Goal: Task Accomplishment & Management: Complete application form

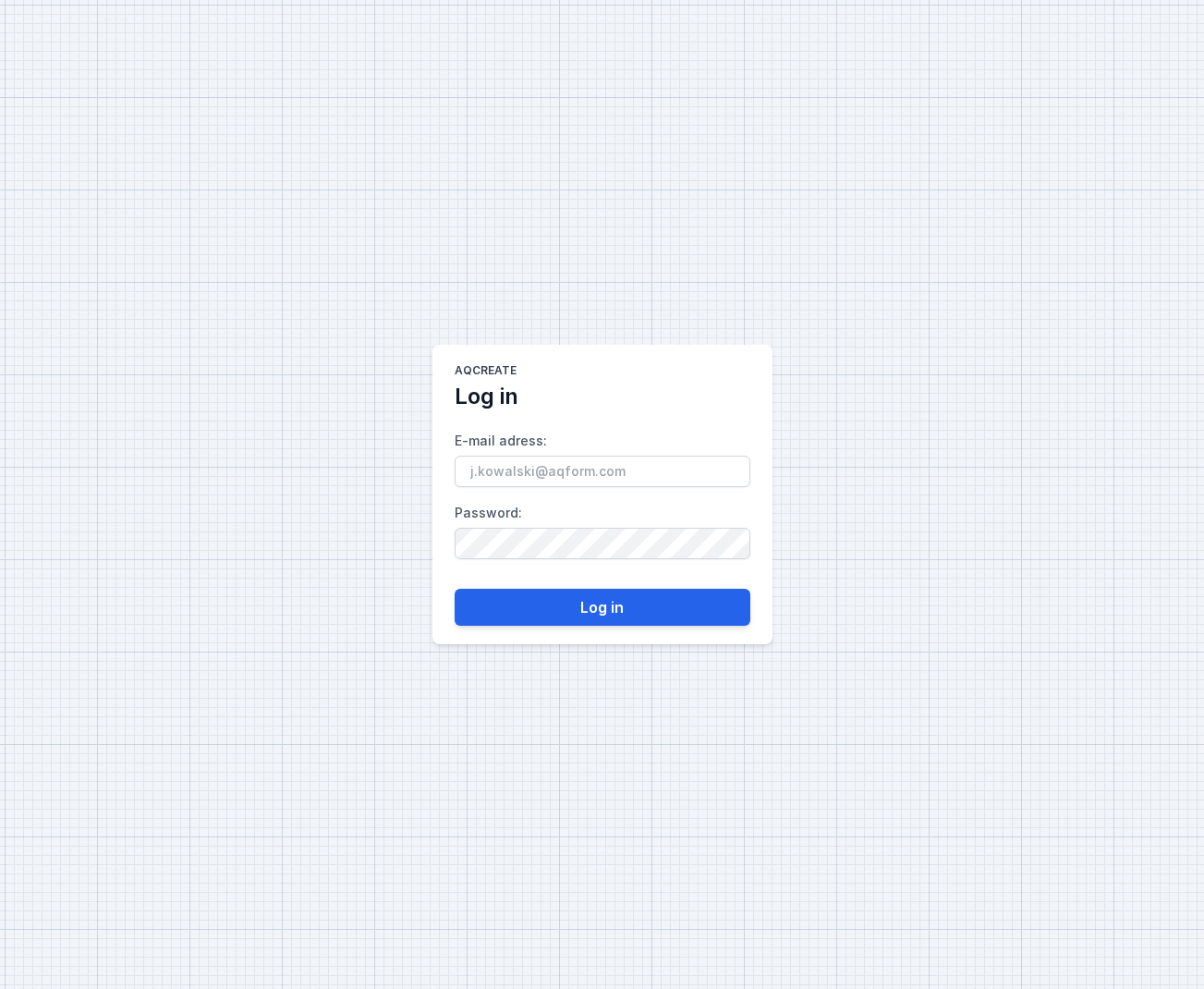
type input "[PERSON_NAME][EMAIL_ADDRESS][DOMAIN_NAME]"
drag, startPoint x: 469, startPoint y: 612, endPoint x: 484, endPoint y: 612, distance: 15.0
click at [470, 612] on button "Log in" at bounding box center [602, 607] width 296 height 37
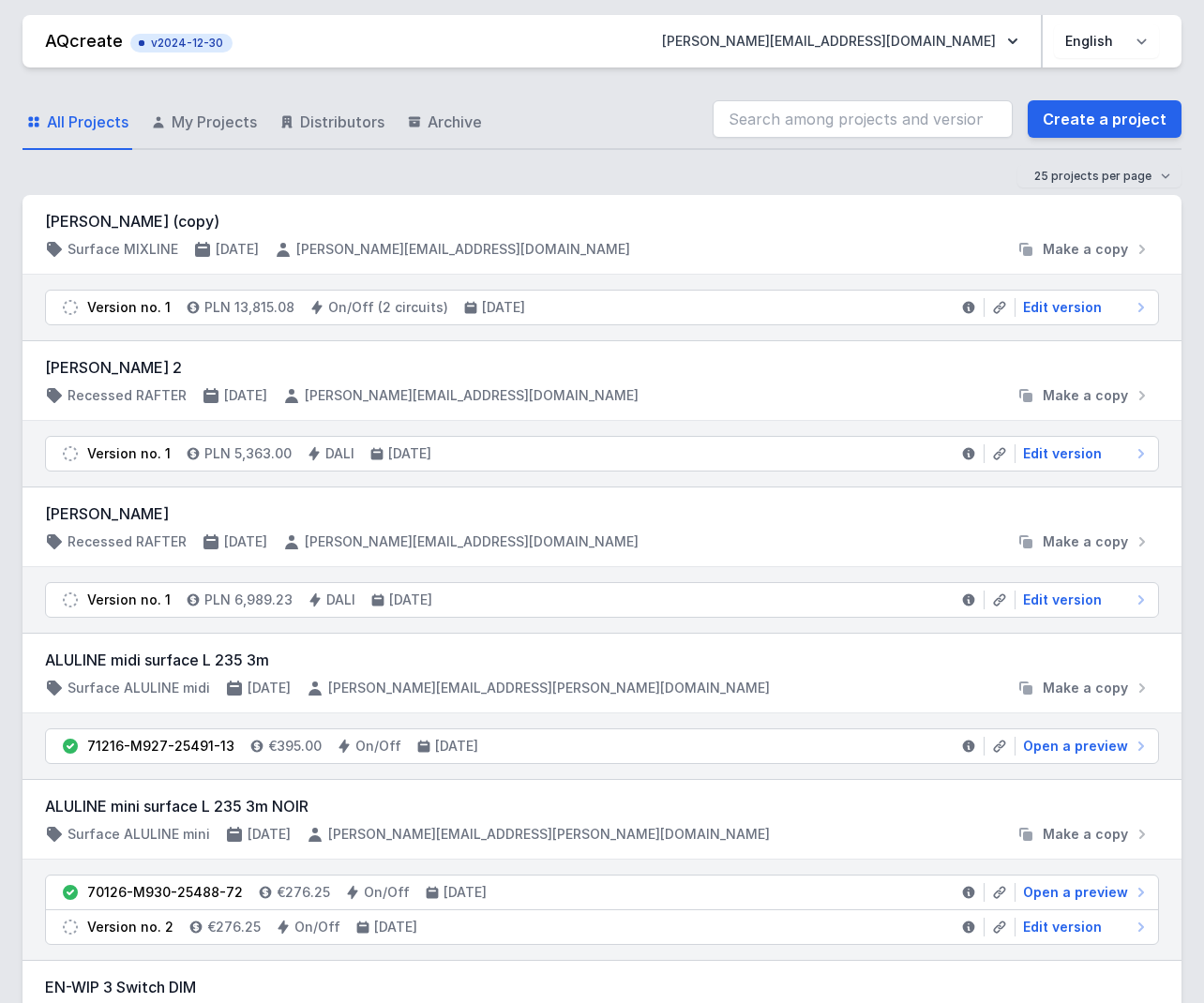
click at [426, 165] on div "25 projects per page 50 projects per page 100 projects per page" at bounding box center [602, 175] width 1158 height 22
click at [287, 172] on div "25 projects per page 50 projects per page 100 projects per page" at bounding box center [602, 175] width 1158 height 22
drag, startPoint x: 287, startPoint y: 172, endPoint x: 150, endPoint y: 175, distance: 137.0
click at [150, 175] on div "25 projects per page 50 projects per page 100 projects per page" at bounding box center [602, 175] width 1158 height 22
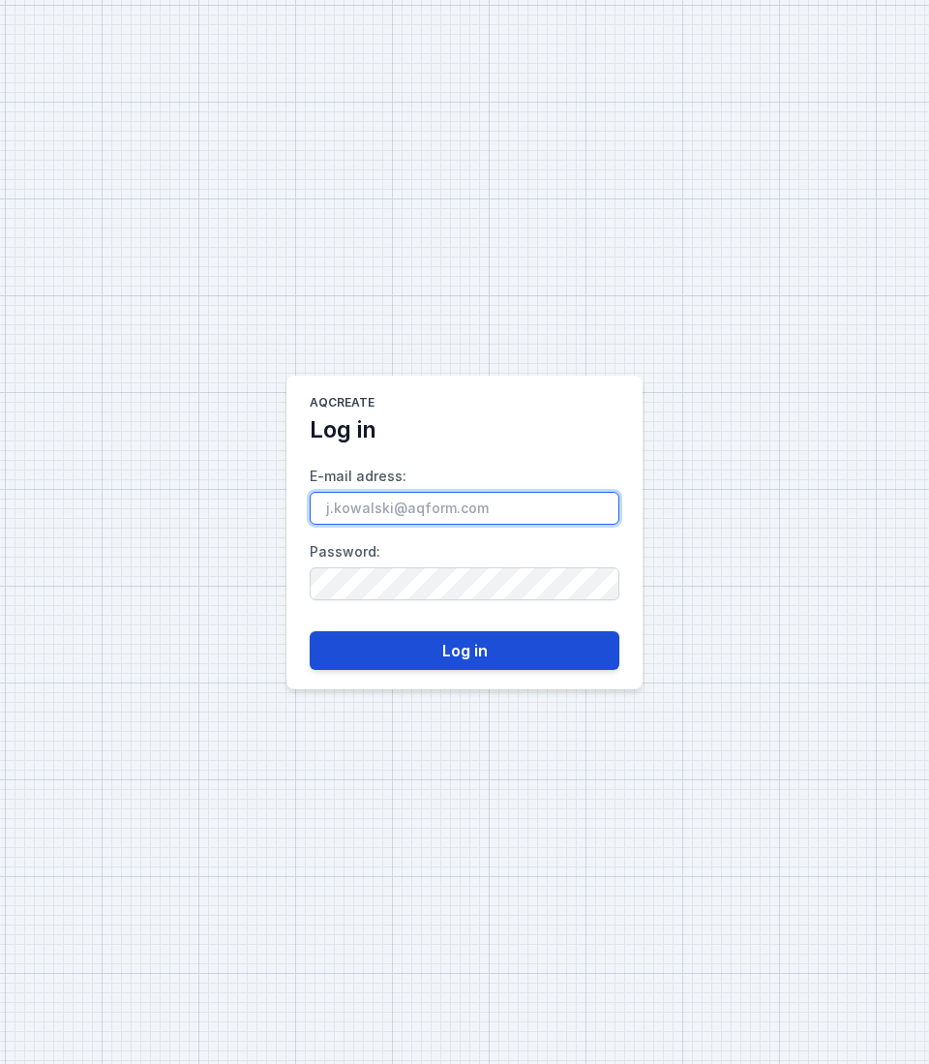
type input "[PERSON_NAME][EMAIL_ADDRESS][DOMAIN_NAME]"
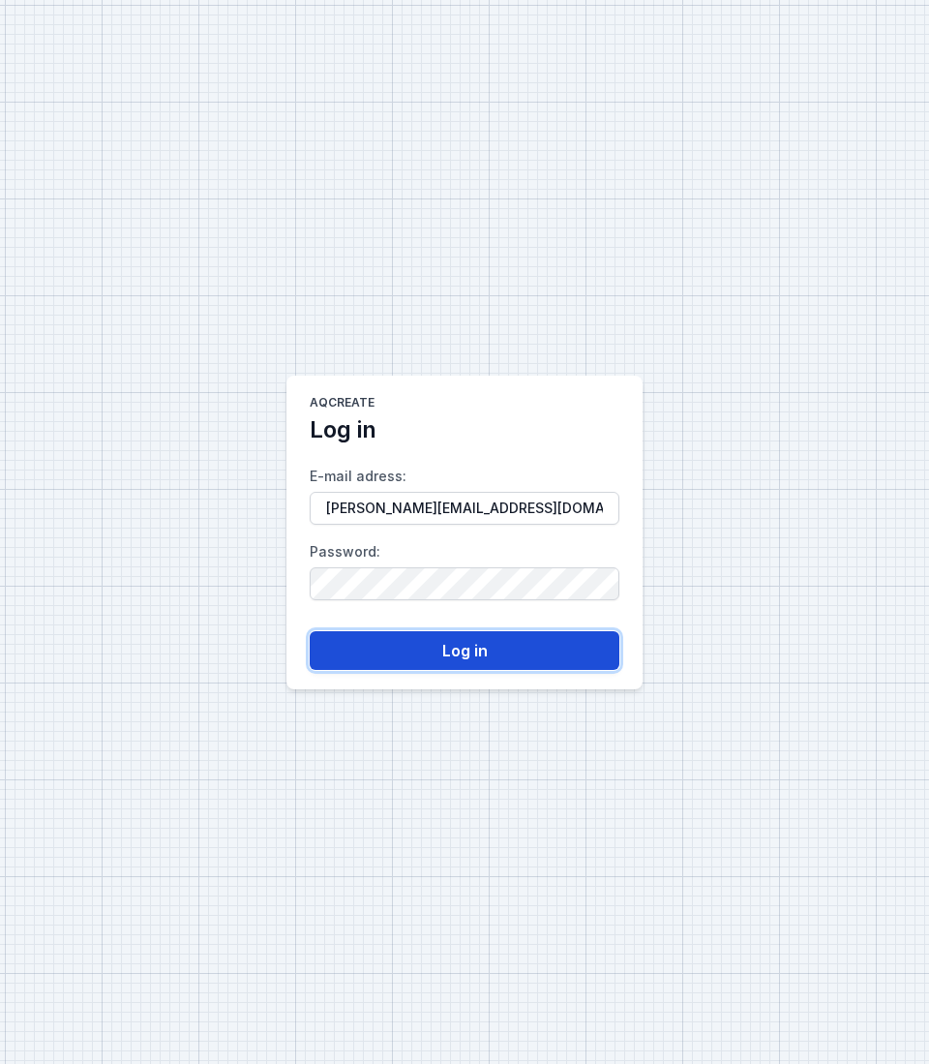
click at [537, 658] on button "Log in" at bounding box center [465, 650] width 310 height 39
type input "[PERSON_NAME][EMAIL_ADDRESS][DOMAIN_NAME]"
drag, startPoint x: 462, startPoint y: 643, endPoint x: 487, endPoint y: 651, distance: 26.3
click at [462, 642] on button "Log in" at bounding box center [465, 650] width 310 height 39
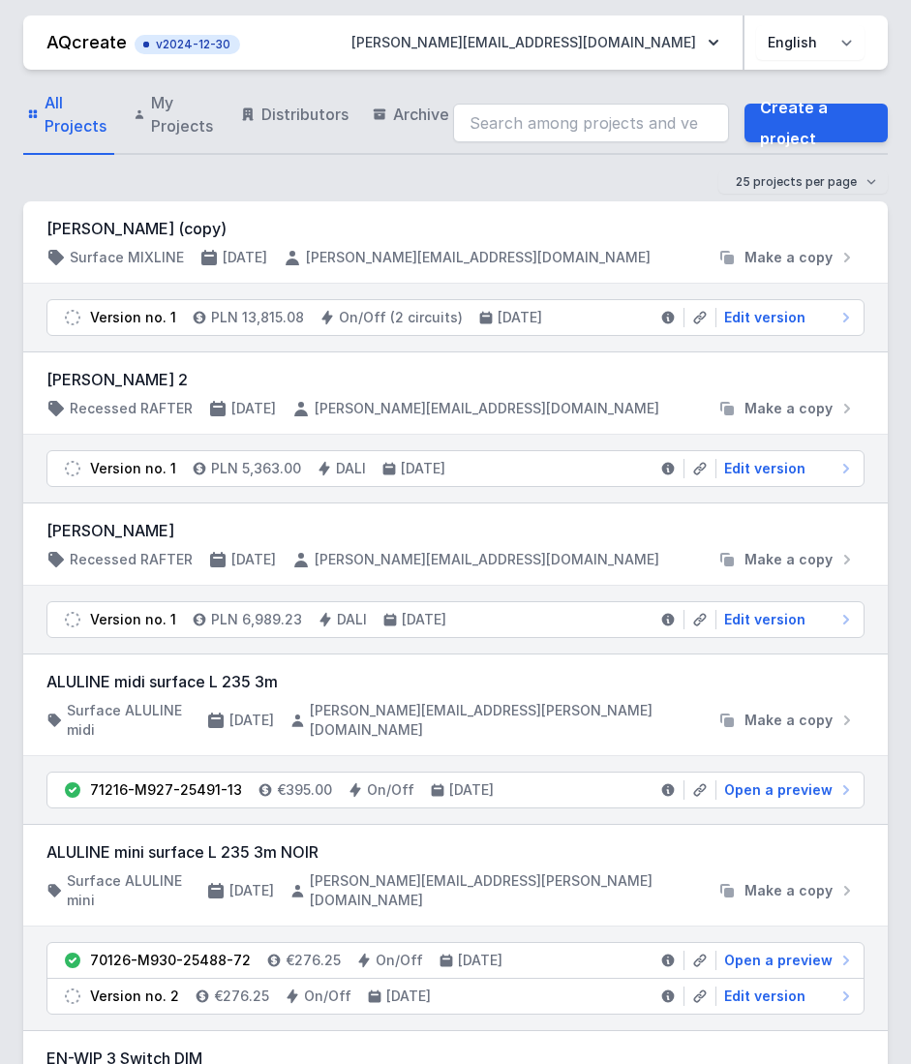
drag, startPoint x: 188, startPoint y: 135, endPoint x: 251, endPoint y: 159, distance: 67.4
click at [188, 135] on span "My Projects" at bounding box center [184, 114] width 66 height 46
click at [179, 117] on span "My Projects" at bounding box center [184, 114] width 66 height 46
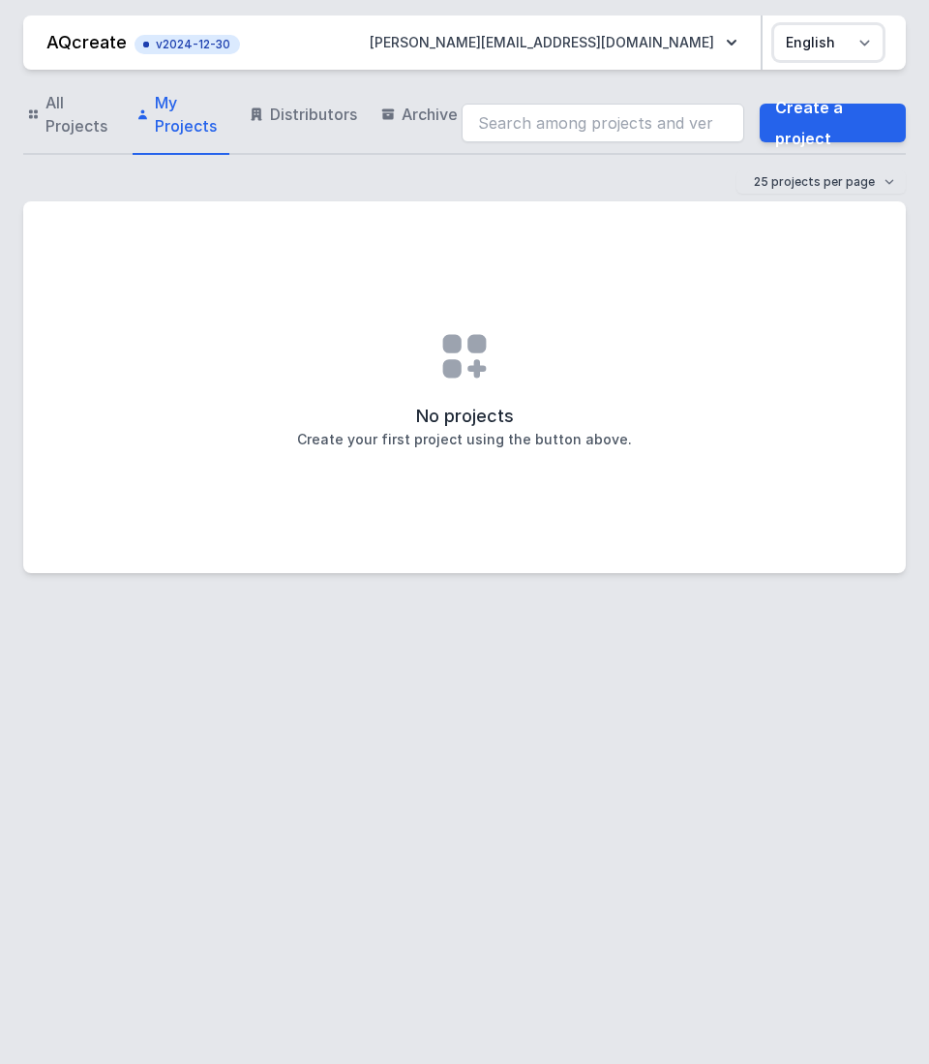
click at [867, 47] on select "Polski English" at bounding box center [828, 42] width 108 height 35
select select "pl"
click at [774, 25] on select "Polski English" at bounding box center [828, 42] width 108 height 35
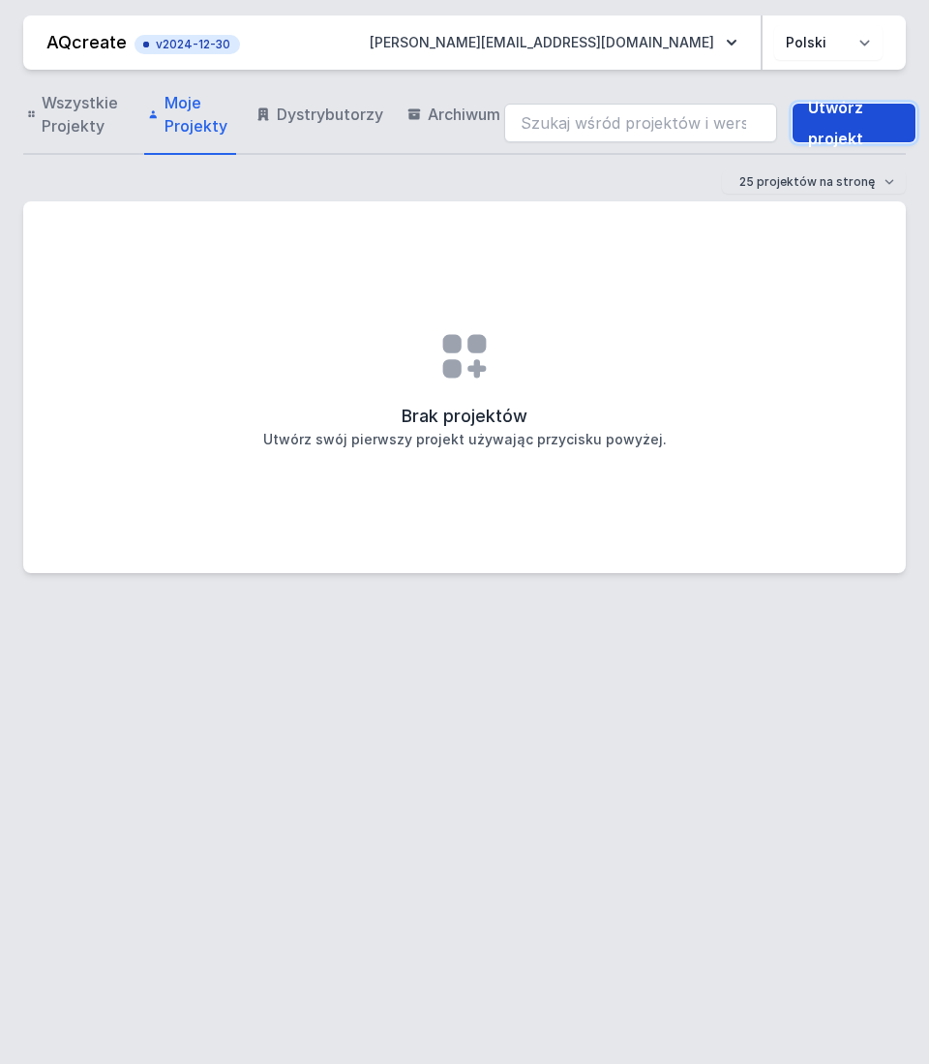
click at [815, 130] on link "Utwórz projekt" at bounding box center [854, 123] width 123 height 39
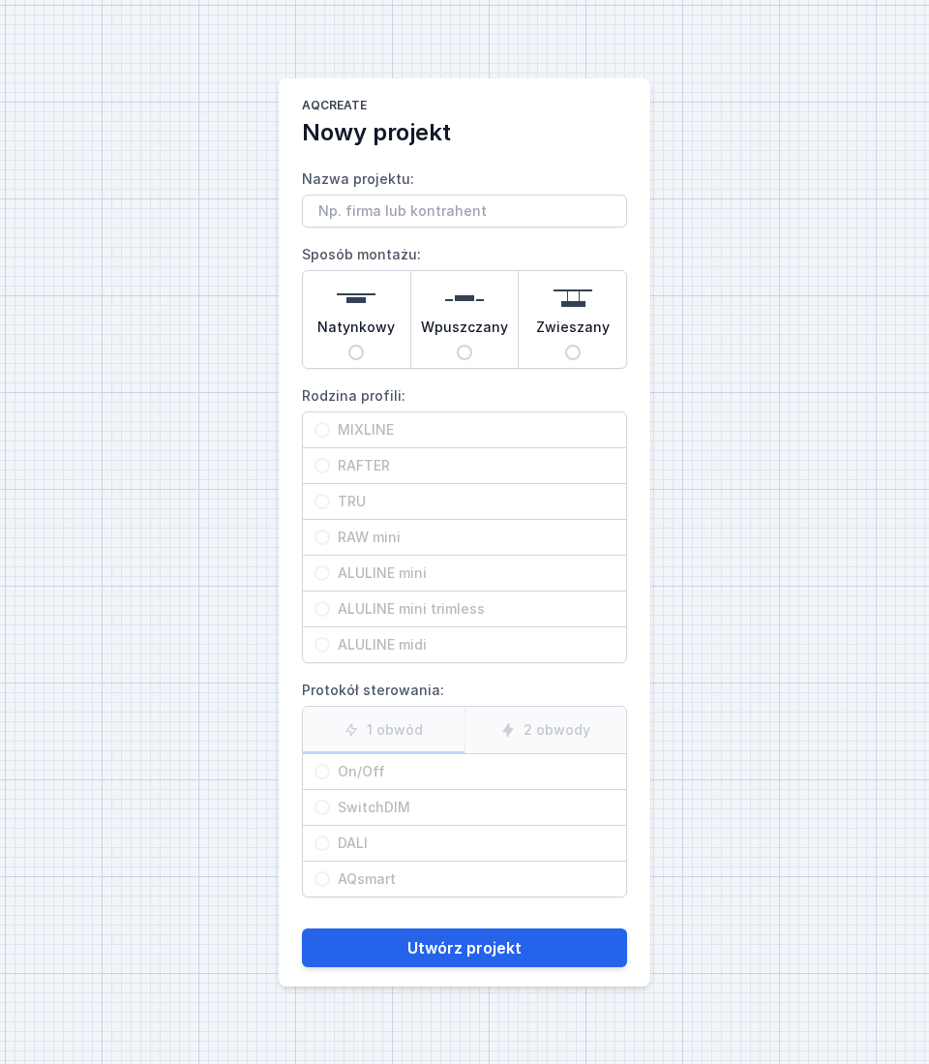
click at [573, 348] on input "Zwieszany" at bounding box center [572, 352] width 15 height 15
radio input "true"
click at [562, 481] on div "RAFTER" at bounding box center [464, 465] width 323 height 35
click at [330, 473] on input "RAFTER" at bounding box center [322, 465] width 15 height 15
radio input "true"
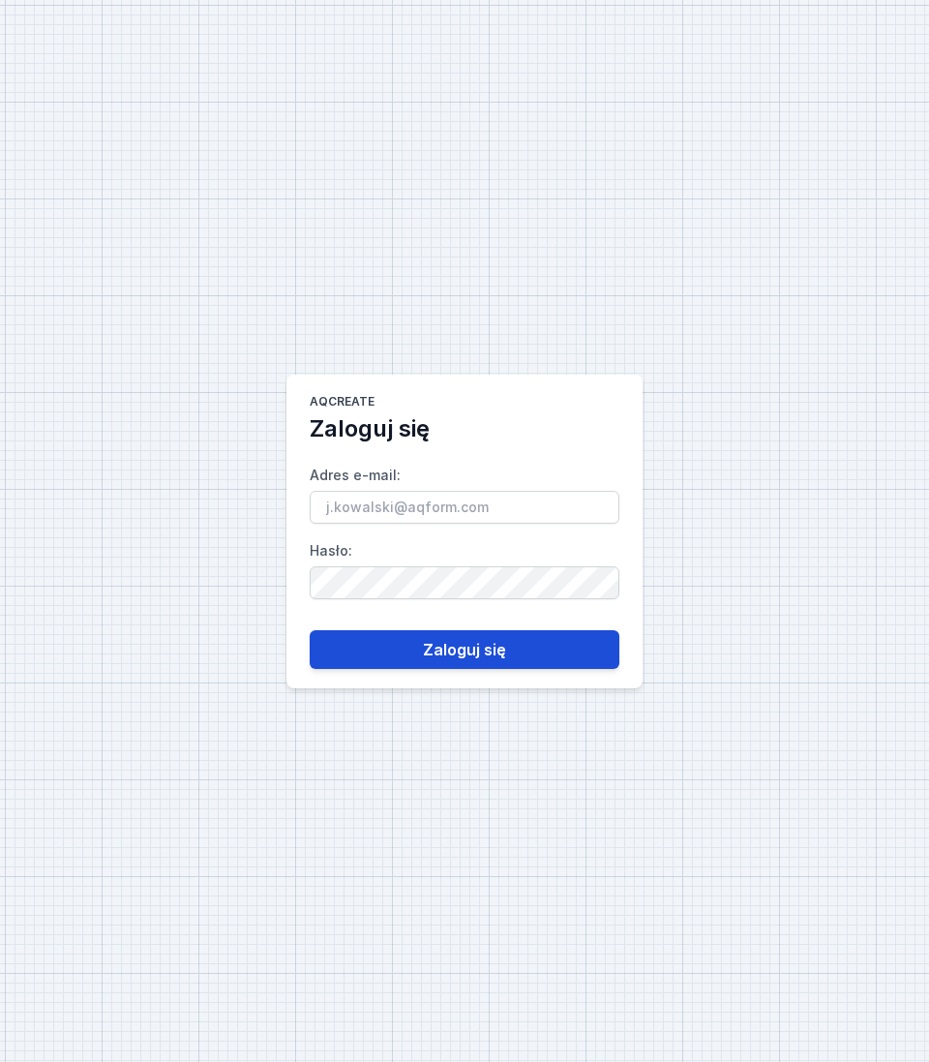
type input "[PERSON_NAME][EMAIL_ADDRESS][DOMAIN_NAME]"
click at [440, 665] on button "Zaloguj się" at bounding box center [465, 649] width 310 height 39
type input "[PERSON_NAME][EMAIL_ADDRESS][DOMAIN_NAME]"
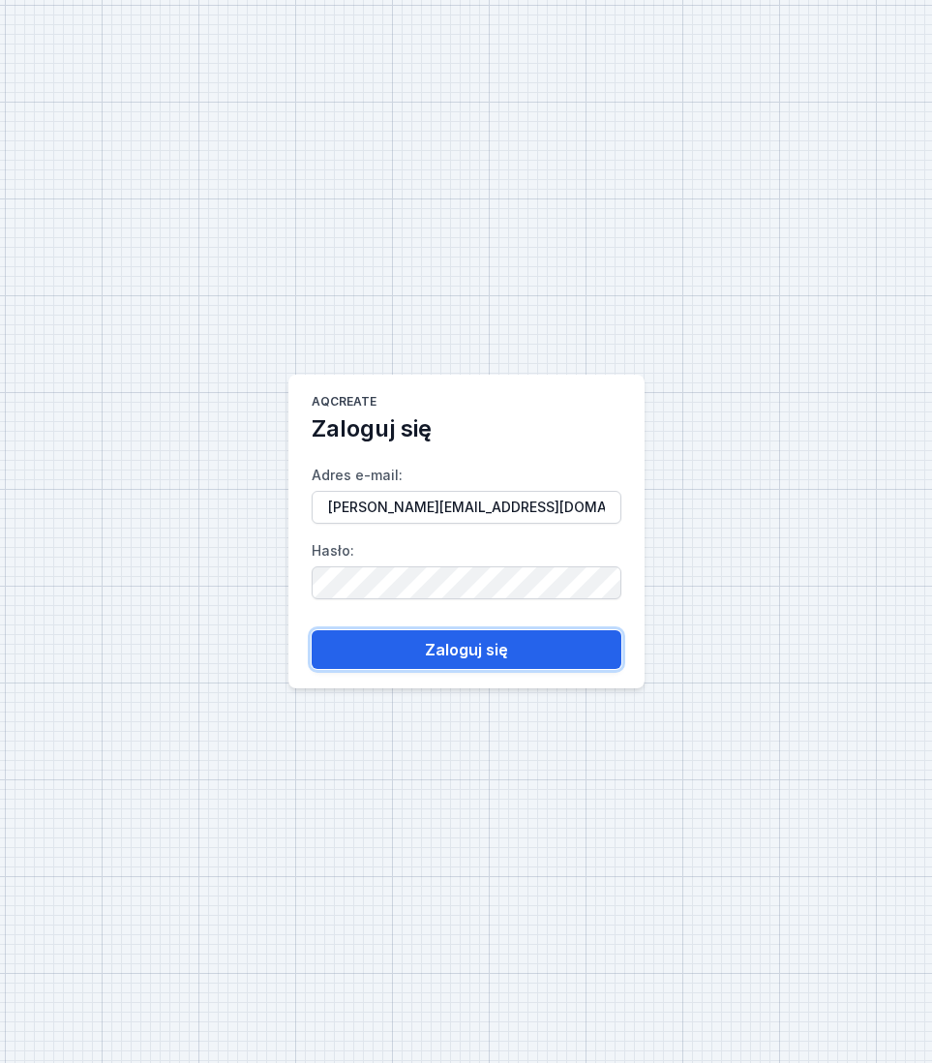
click at [474, 639] on button "Zaloguj się" at bounding box center [467, 649] width 310 height 39
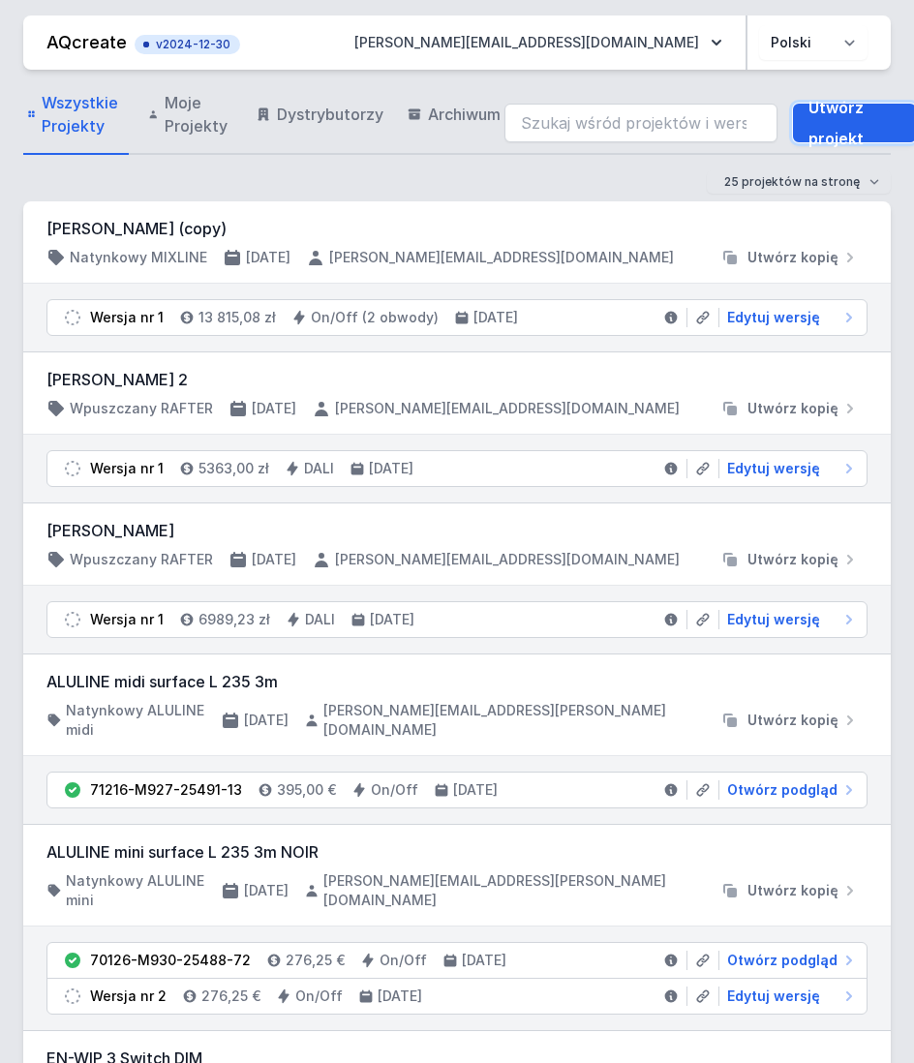
drag, startPoint x: 826, startPoint y: 118, endPoint x: 831, endPoint y: 197, distance: 78.6
click at [826, 118] on link "Utwórz projekt" at bounding box center [854, 123] width 123 height 39
click at [828, 125] on link "Utwórz projekt" at bounding box center [854, 123] width 123 height 39
click at [825, 106] on link "Utwórz projekt" at bounding box center [854, 123] width 123 height 39
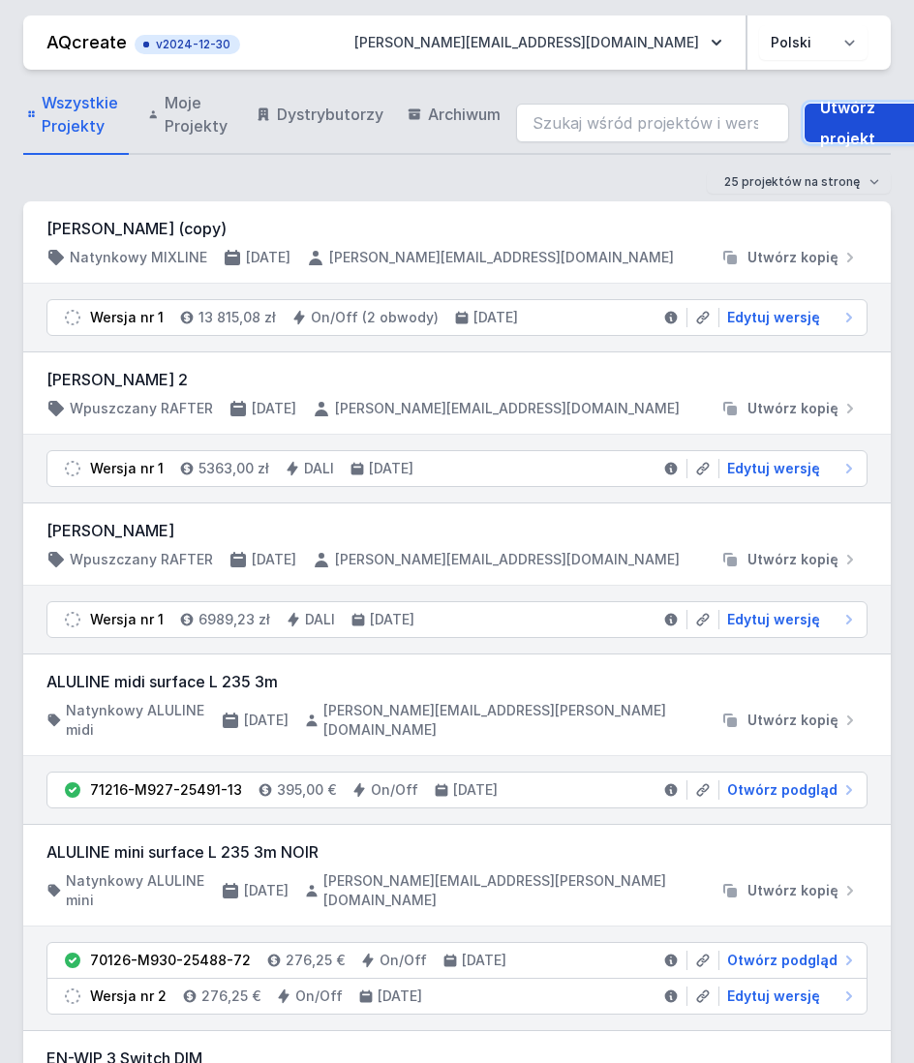
click at [847, 110] on link "Utwórz projekt" at bounding box center [865, 123] width 123 height 39
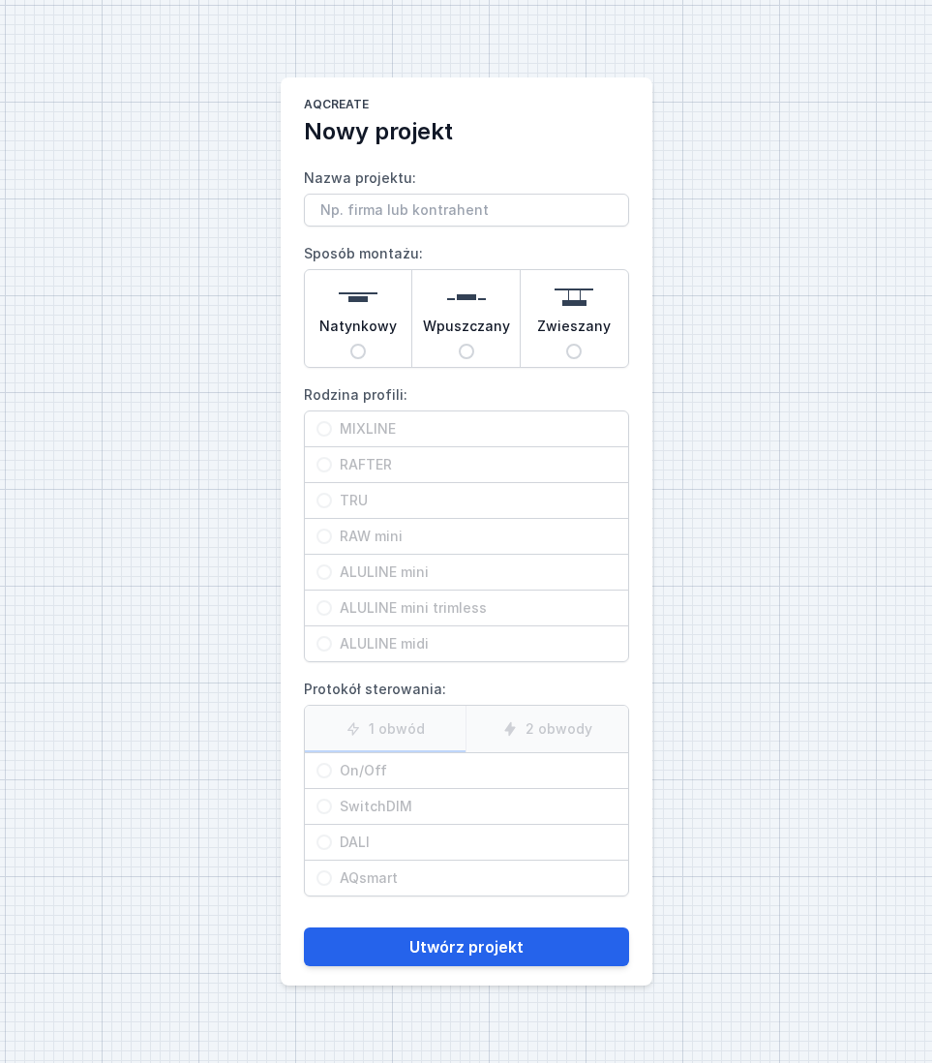
click at [571, 329] on span "Zwieszany" at bounding box center [574, 330] width 74 height 27
click at [571, 344] on input "Zwieszany" at bounding box center [573, 351] width 15 height 15
radio input "true"
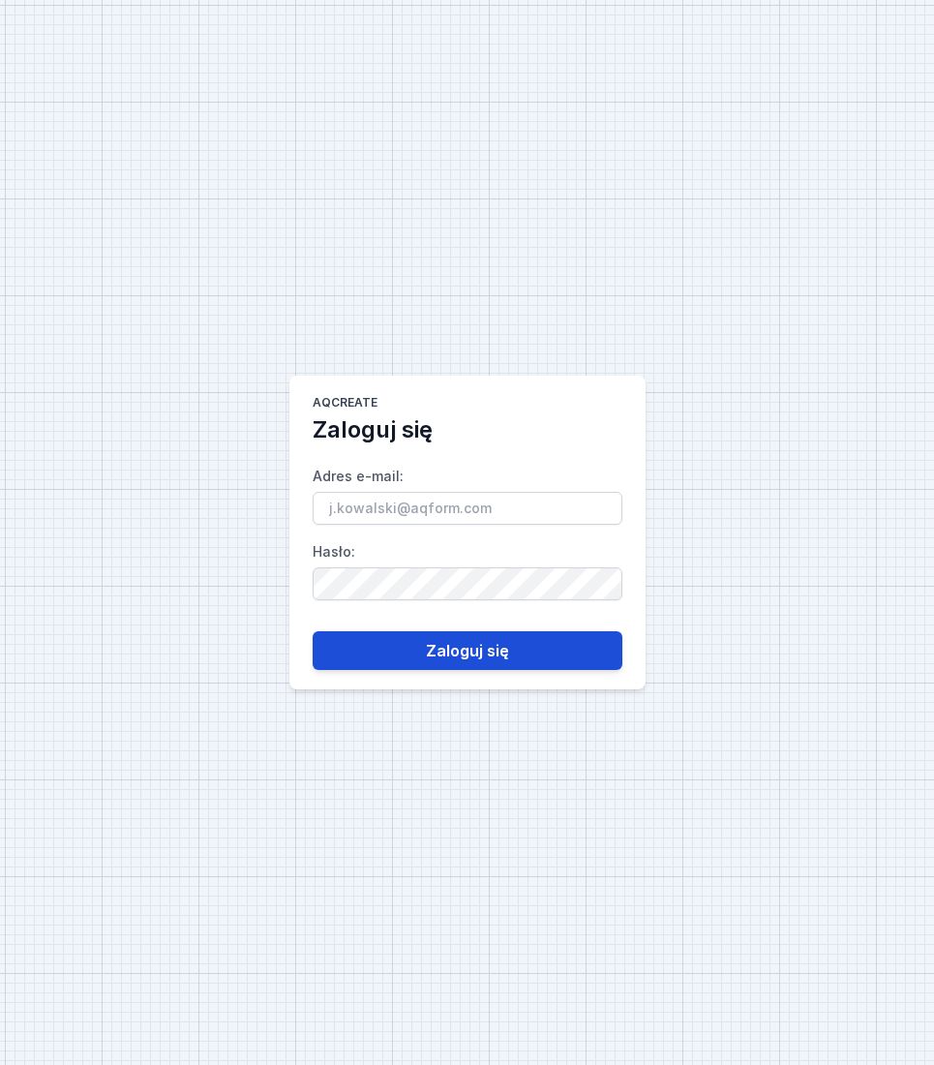
type input "[PERSON_NAME][EMAIL_ADDRESS][DOMAIN_NAME]"
click at [420, 665] on button "Zaloguj się" at bounding box center [468, 650] width 310 height 39
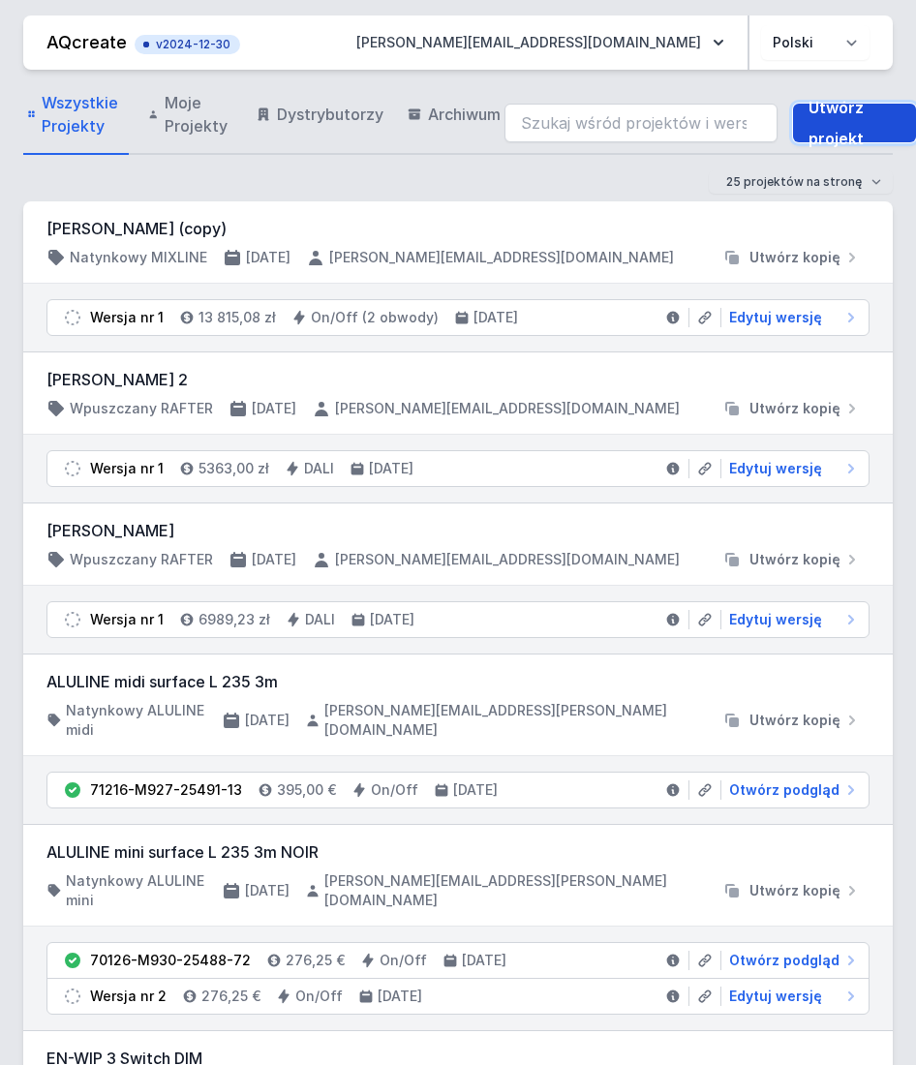
click at [829, 126] on link "Utwórz projekt" at bounding box center [854, 123] width 123 height 39
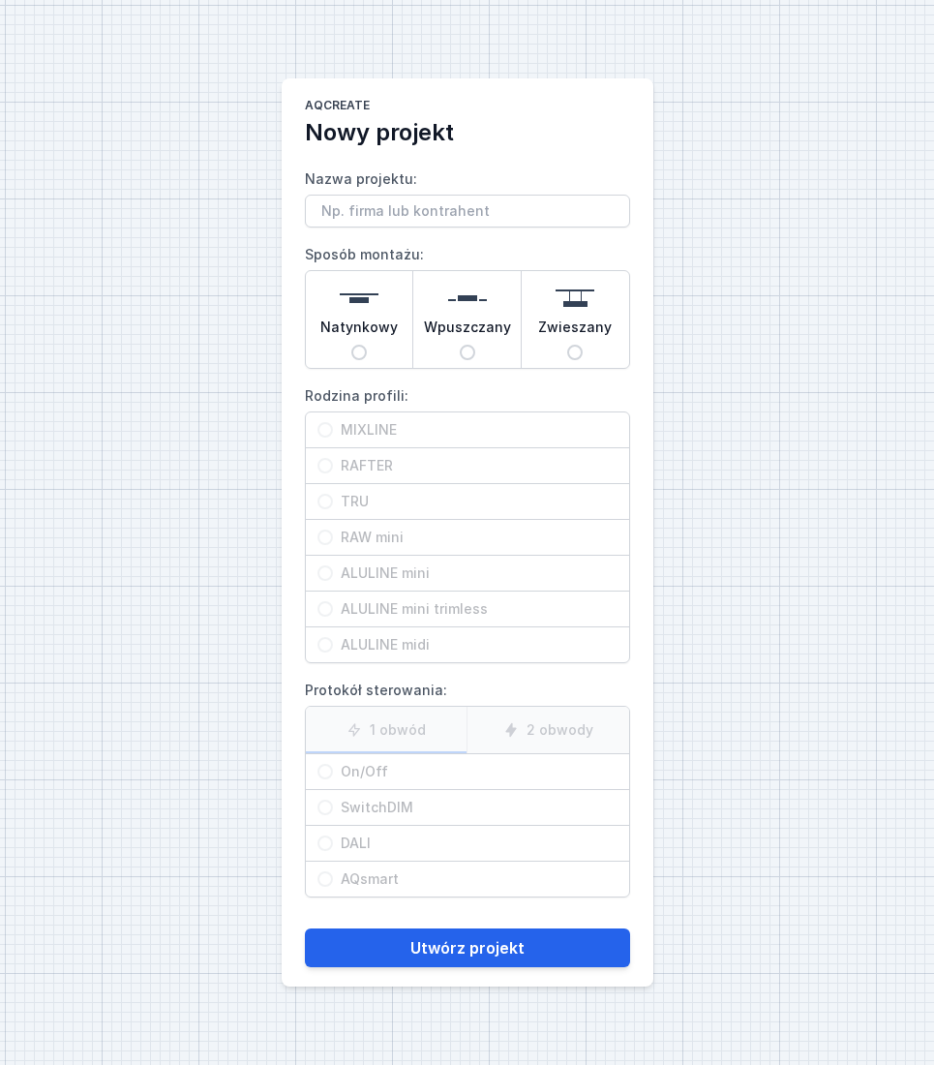
click at [582, 341] on span "Zwieszany" at bounding box center [575, 331] width 74 height 27
click at [582, 345] on input "Zwieszany" at bounding box center [574, 352] width 15 height 15
radio input "true"
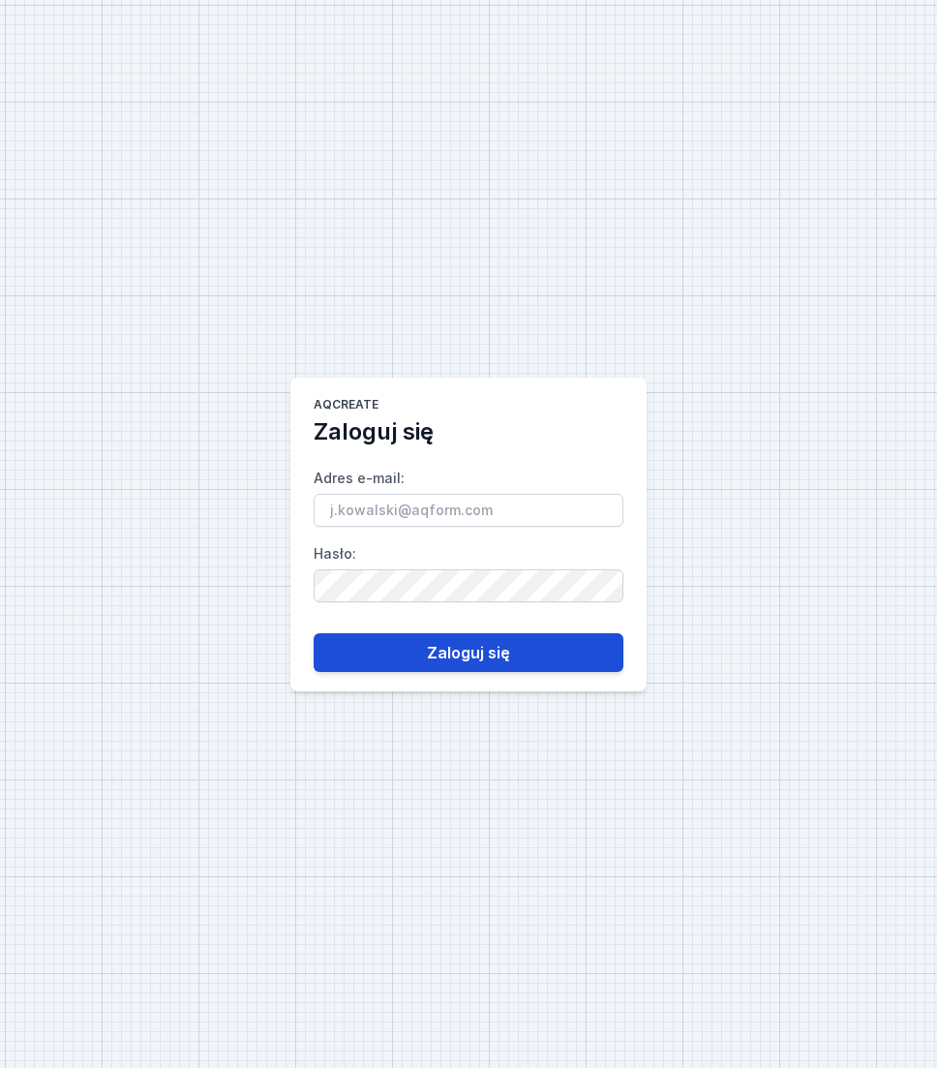
type input "[PERSON_NAME][EMAIL_ADDRESS][DOMAIN_NAME]"
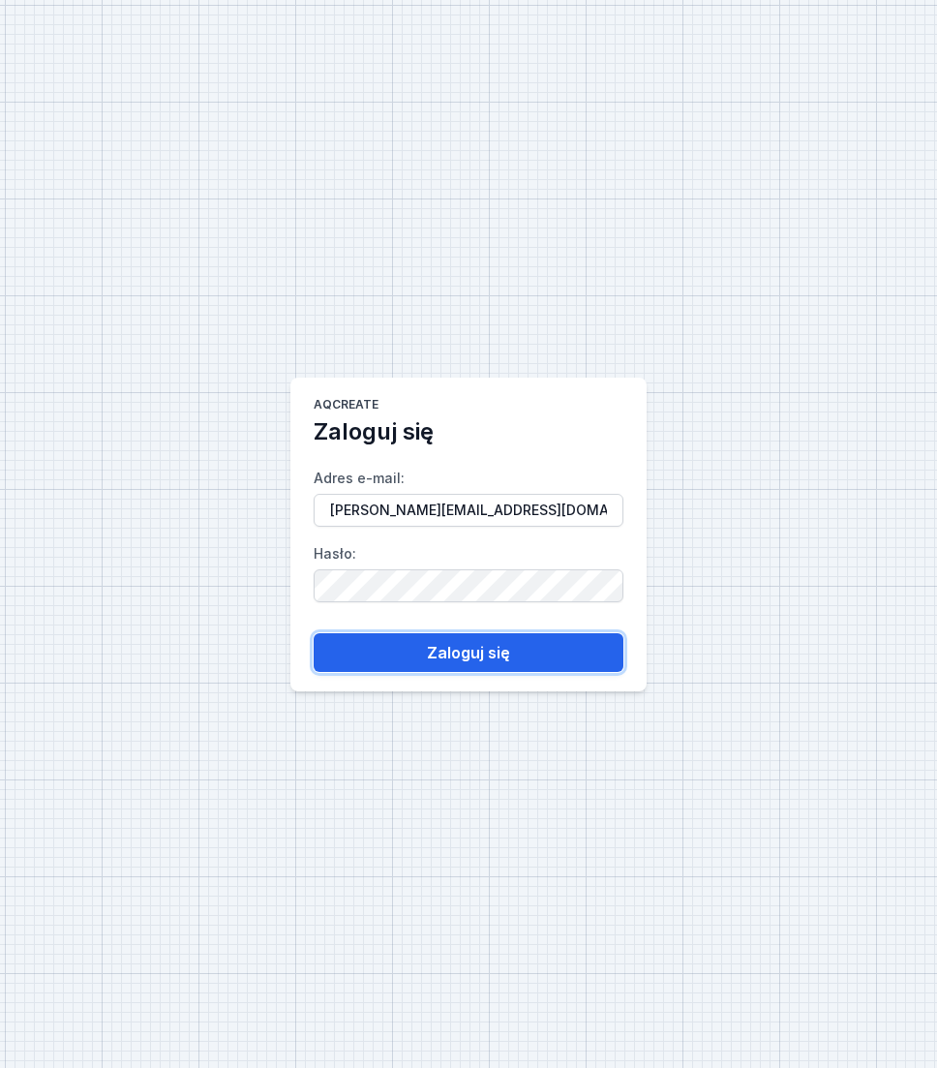
click at [538, 652] on button "Zaloguj się" at bounding box center [469, 652] width 310 height 39
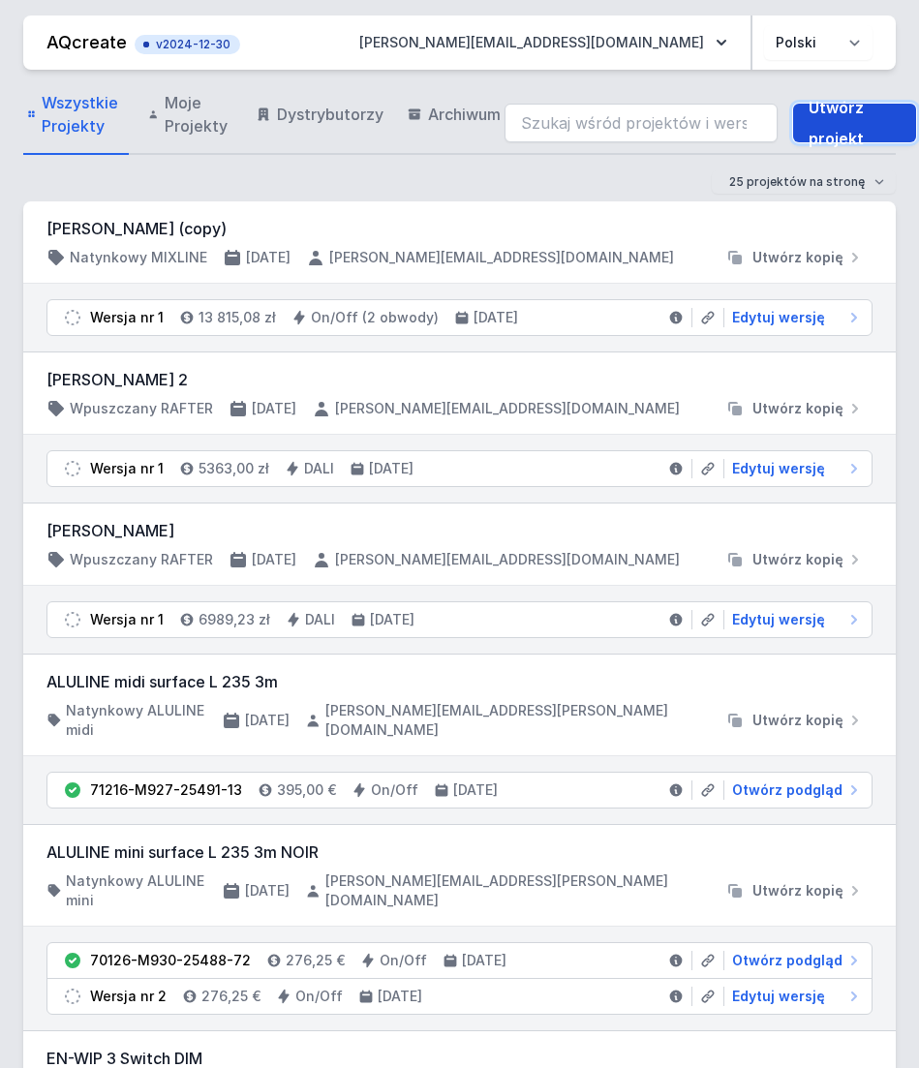
click at [844, 126] on link "Utwórz projekt" at bounding box center [854, 123] width 123 height 39
click at [827, 122] on link "Utwórz projekt" at bounding box center [854, 123] width 123 height 39
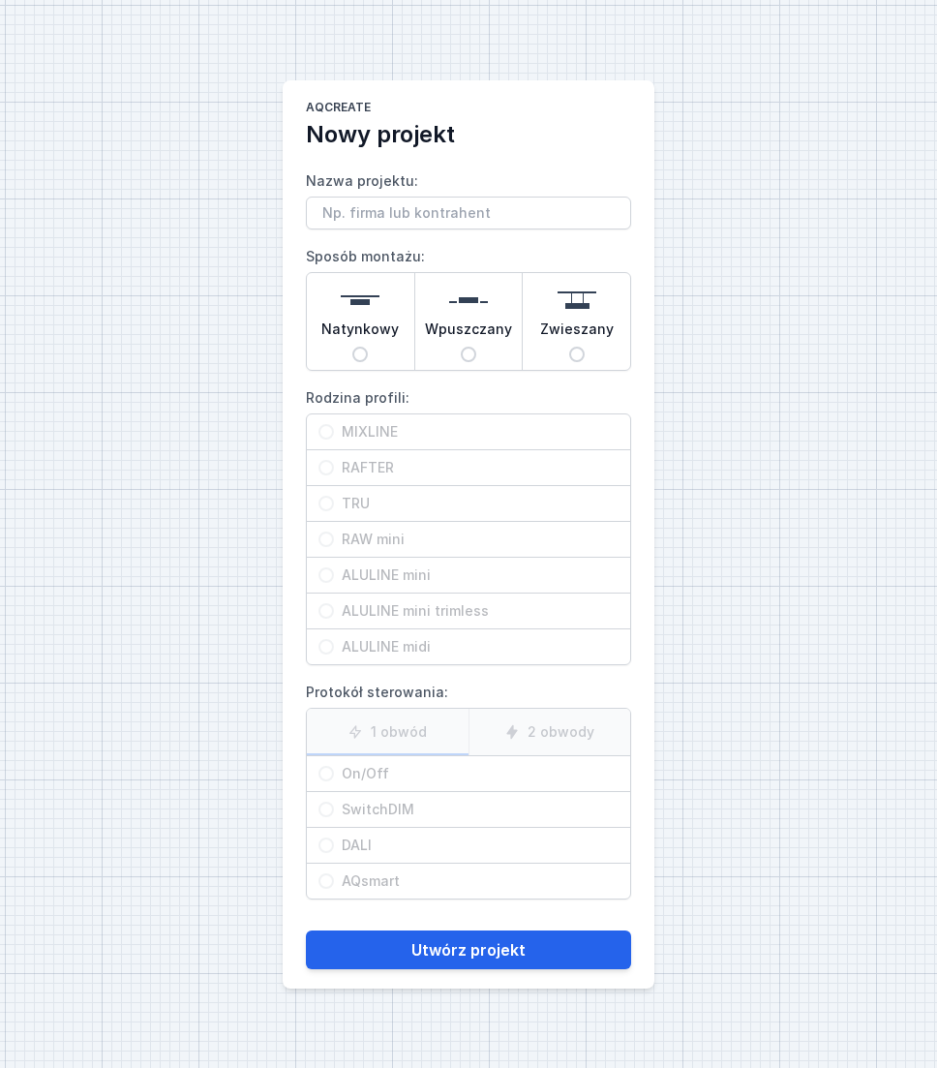
click at [581, 345] on span "Zwieszany" at bounding box center [577, 332] width 74 height 27
click at [581, 347] on input "Zwieszany" at bounding box center [576, 354] width 15 height 15
radio input "true"
click at [331, 427] on input "MIXLINE" at bounding box center [325, 431] width 15 height 15
radio input "true"
